Goal: Task Accomplishment & Management: Use online tool/utility

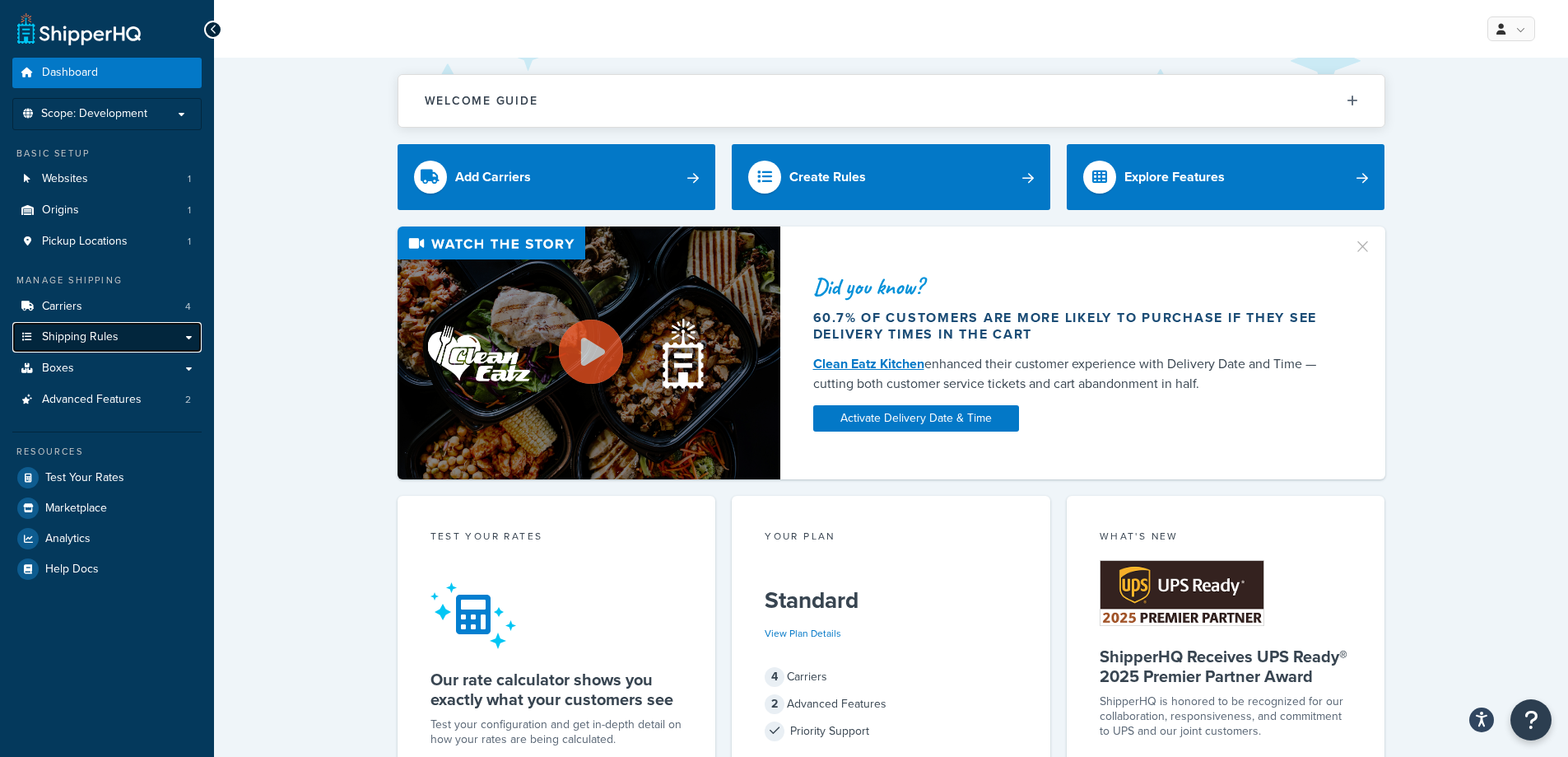
click at [135, 342] on link "Shipping Rules" at bounding box center [106, 338] width 189 height 31
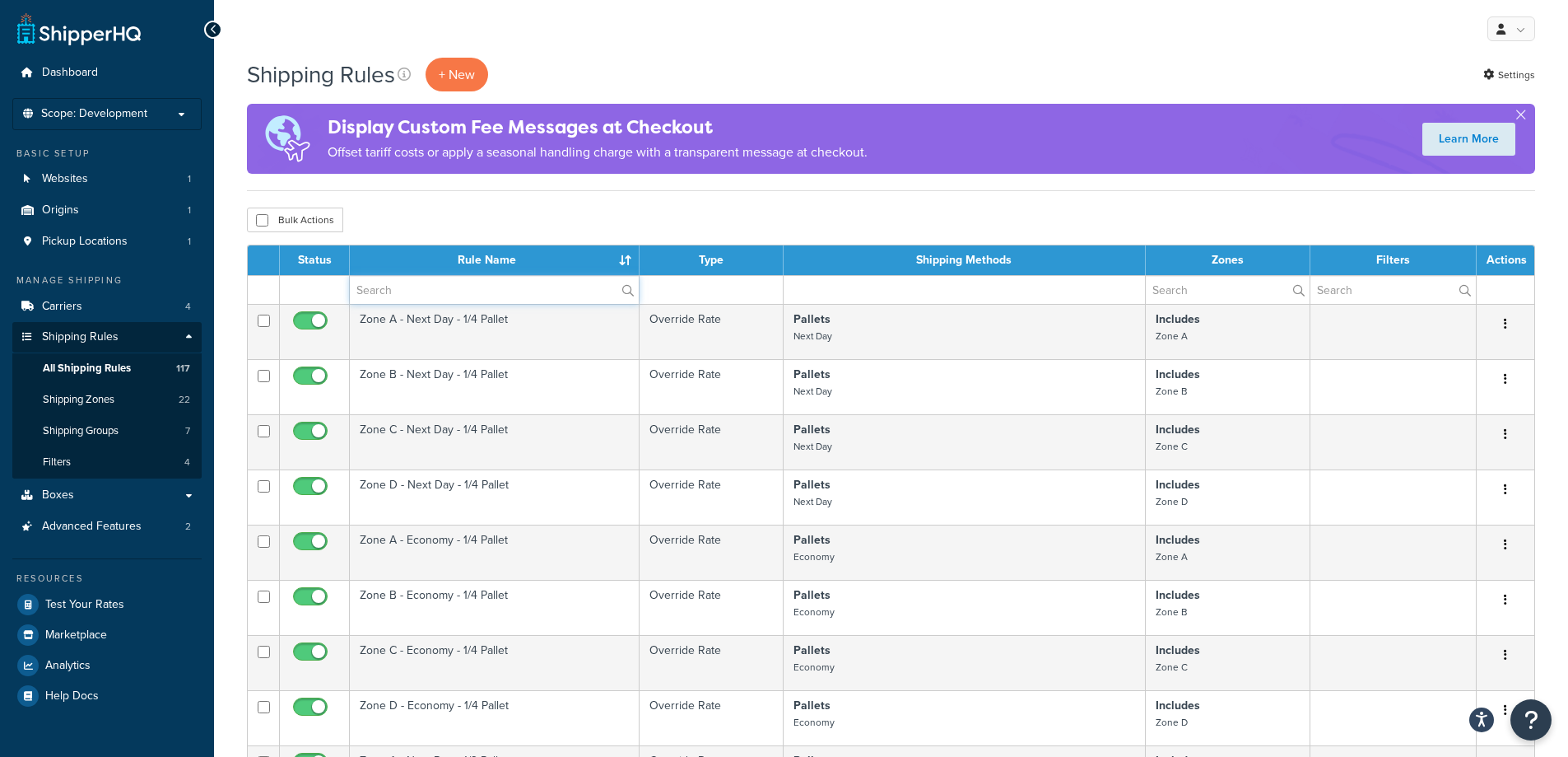
click at [493, 295] on input "text" at bounding box center [494, 290] width 289 height 28
type input "parcel"
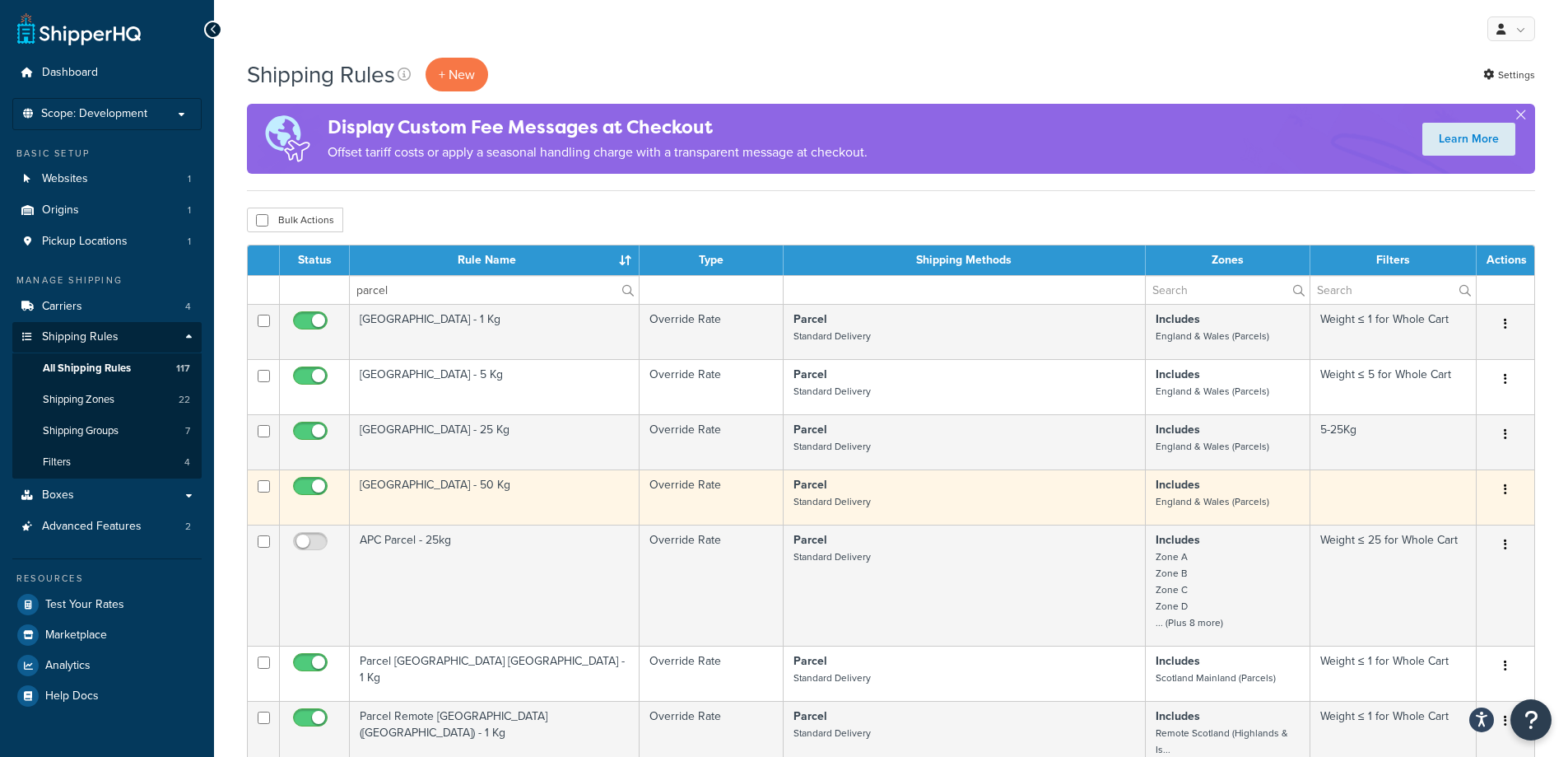
click at [538, 490] on td "[GEOGRAPHIC_DATA] - 50 Kg" at bounding box center [495, 496] width 290 height 55
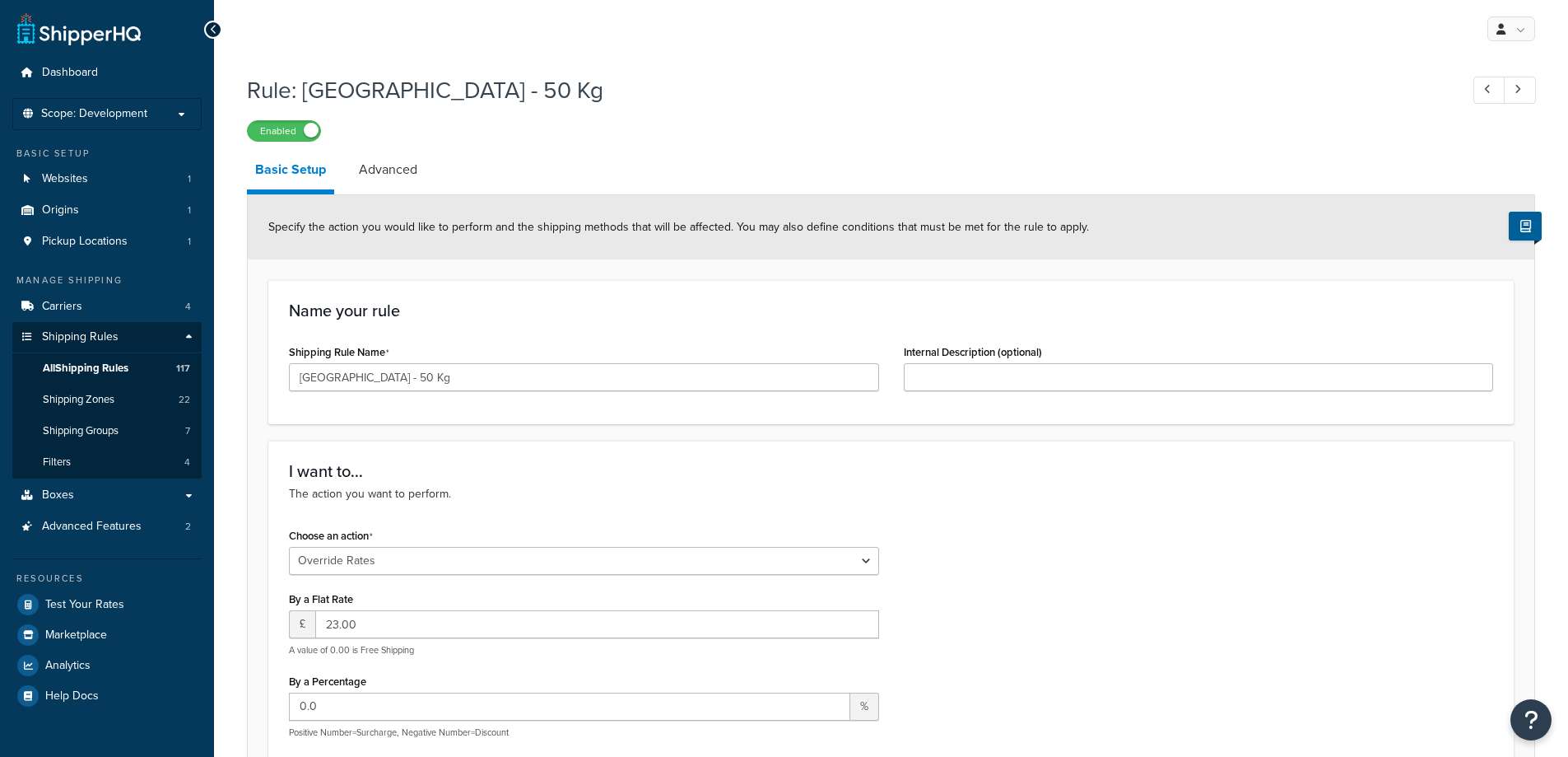
select select "OVERRIDE"
select select "BOX"
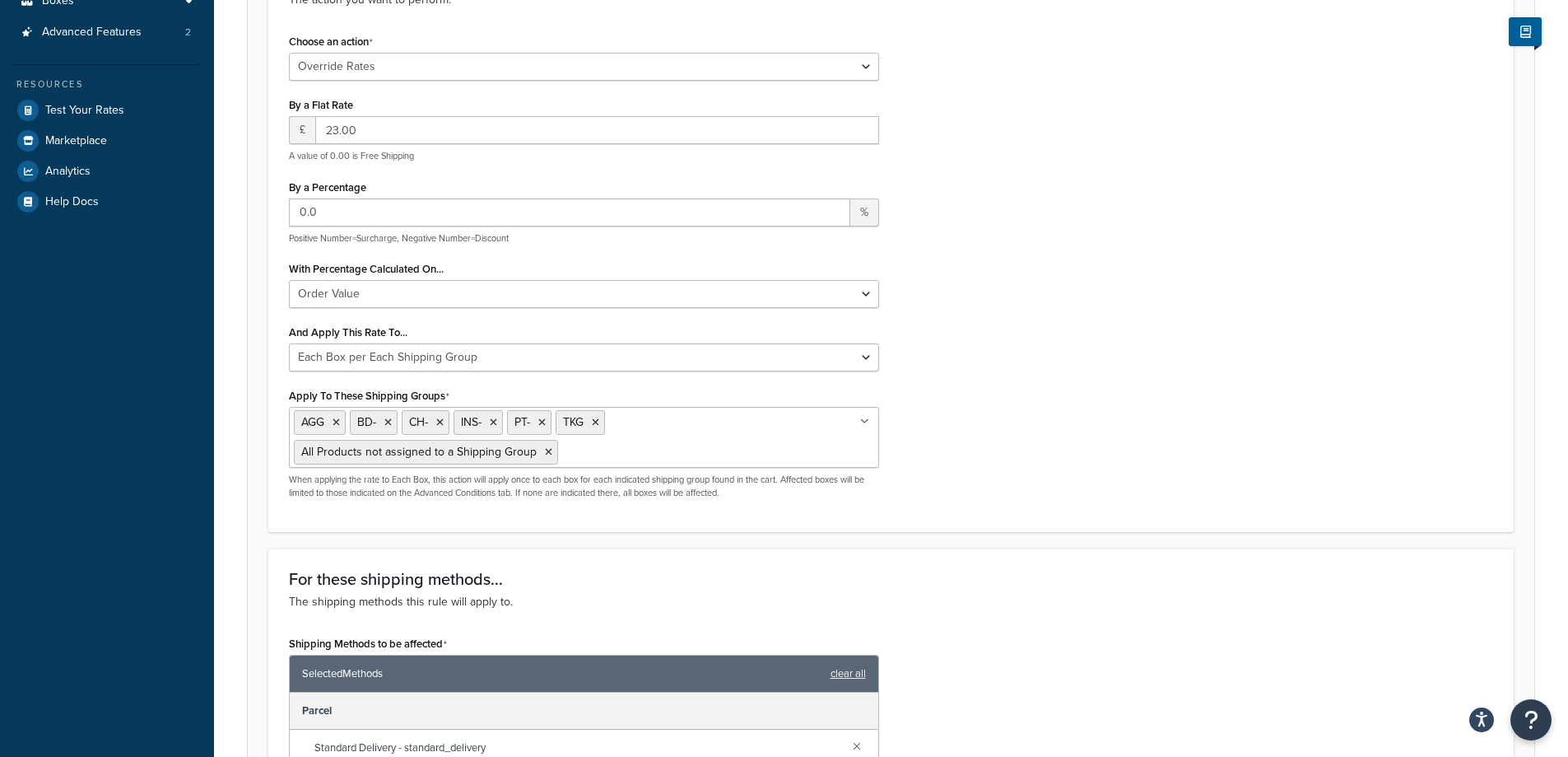
scroll to position [576, 0]
